Goal: Information Seeking & Learning: Find specific fact

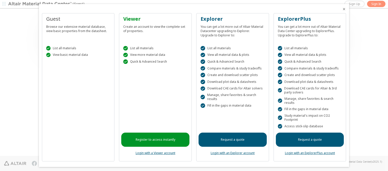
click at [342, 9] on icon "Close" at bounding box center [344, 9] width 4 height 4
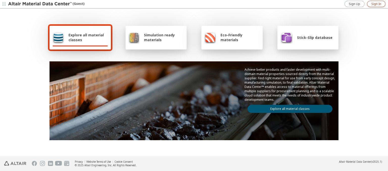
click at [376, 4] on span "Sign In" at bounding box center [376, 4] width 10 height 4
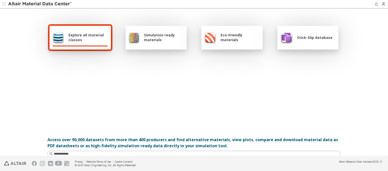
click at [86, 37] on span "Explore all material classes" at bounding box center [87, 38] width 39 height 10
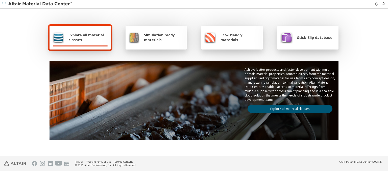
click at [288, 108] on link "Explore all material classes" at bounding box center [289, 109] width 85 height 8
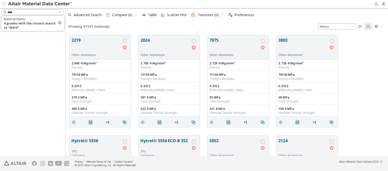
scroll to position [121, 318]
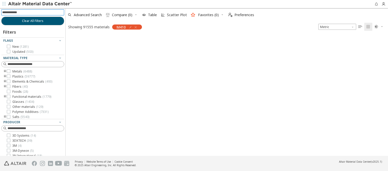
scroll to position [120, 318]
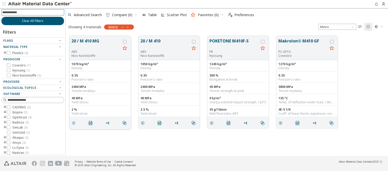
click at [74, 122] on icon "grid" at bounding box center [74, 123] width 4 height 4
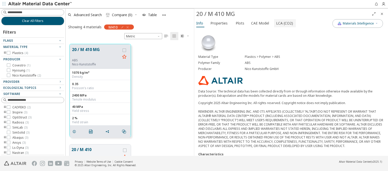
click at [281, 23] on span "LCA (CO2)" at bounding box center [284, 23] width 17 height 8
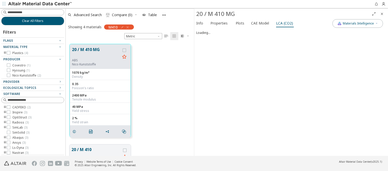
click at [40, 4] on img at bounding box center [40, 4] width 64 height 5
